Goal: Information Seeking & Learning: Learn about a topic

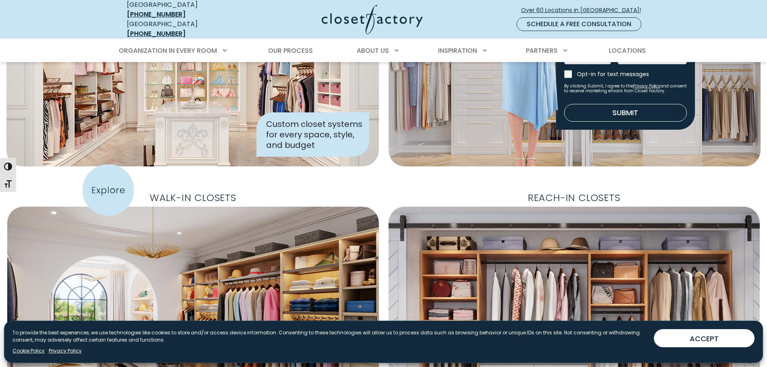
scroll to position [121, 0]
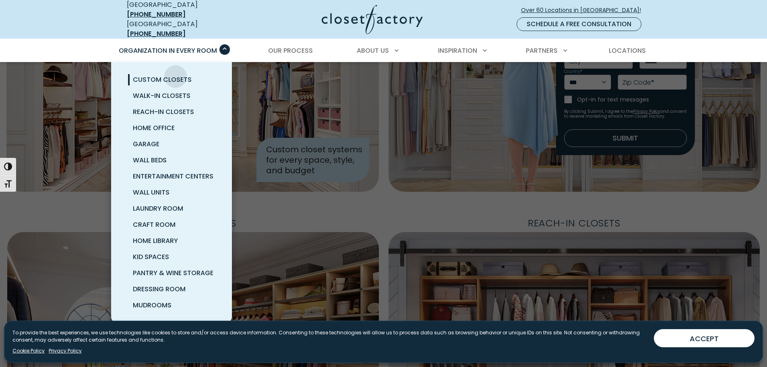
click at [176, 75] on span "Custom Closets" at bounding box center [162, 79] width 59 height 9
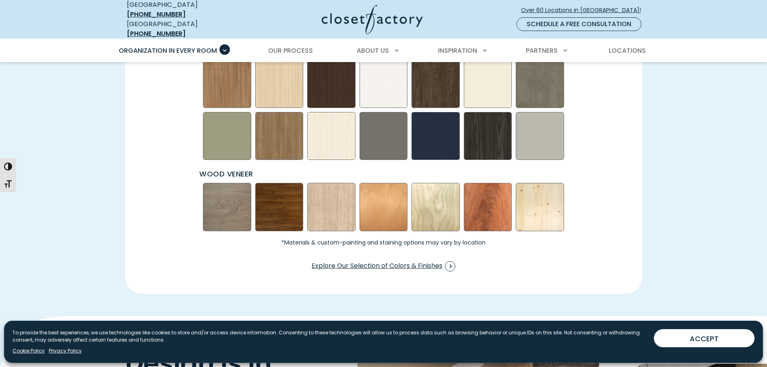
scroll to position [1207, 0]
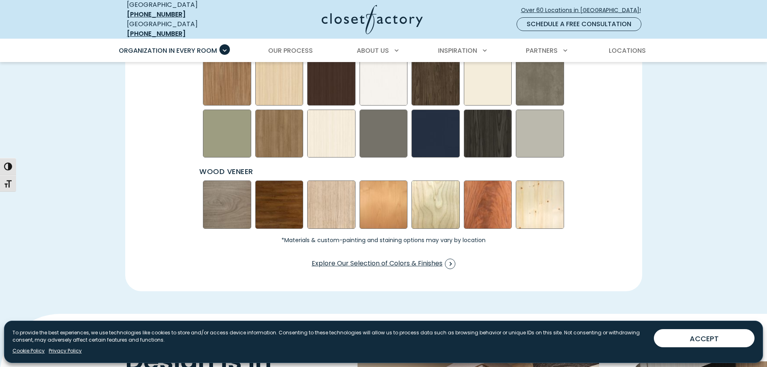
click at [218, 200] on img "Swatch Grid" at bounding box center [227, 204] width 48 height 48
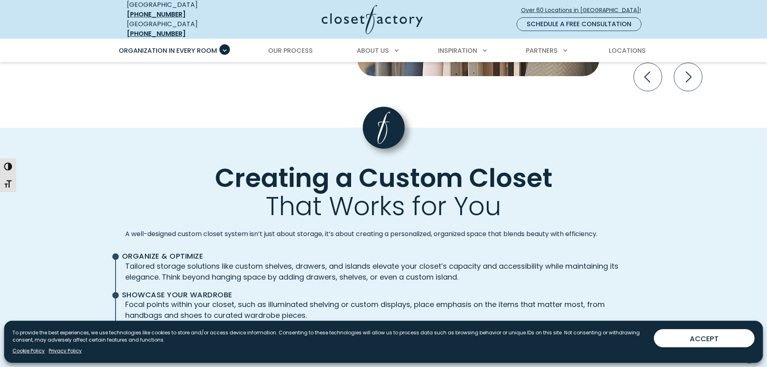
scroll to position [1529, 0]
